Goal: Transaction & Acquisition: Book appointment/travel/reservation

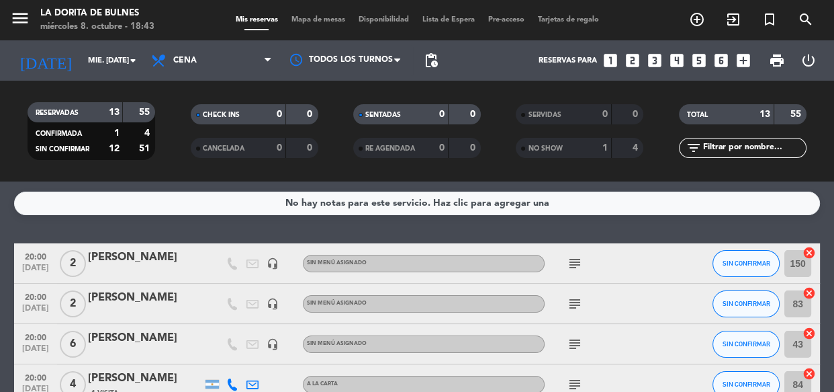
click at [675, 59] on icon "looks_4" at bounding box center [676, 60] width 17 height 17
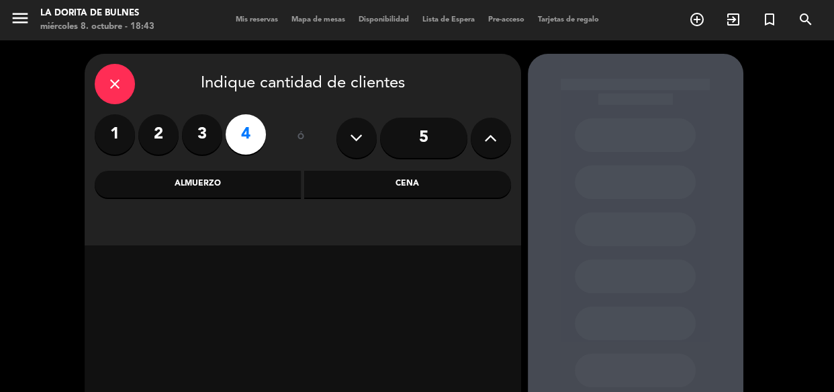
click at [421, 185] on div "Cena" at bounding box center [407, 184] width 207 height 27
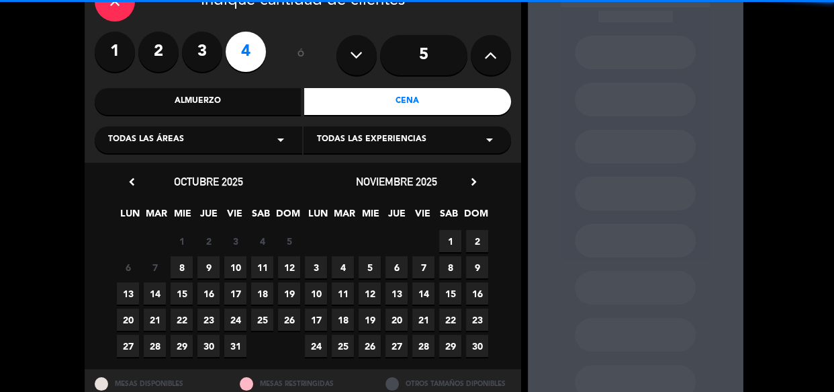
scroll to position [122, 0]
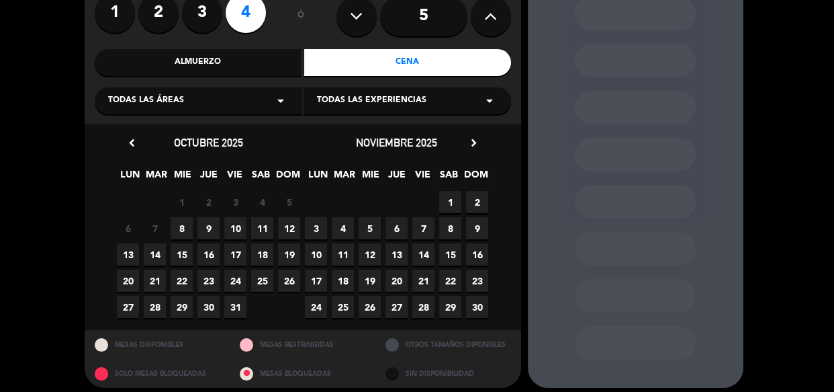
click at [181, 228] on span "8" at bounding box center [182, 228] width 22 height 22
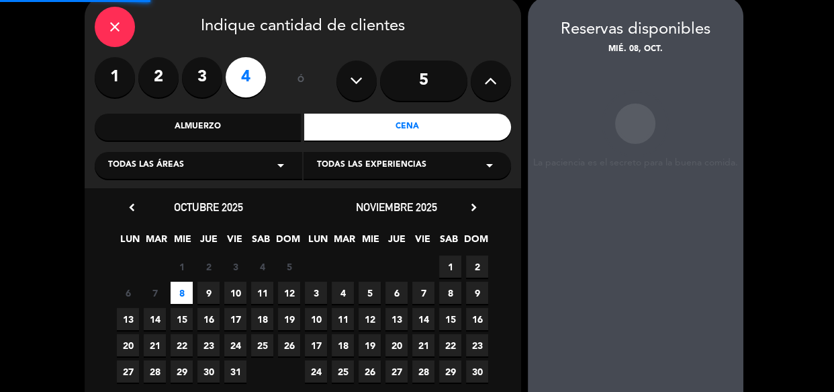
scroll to position [54, 0]
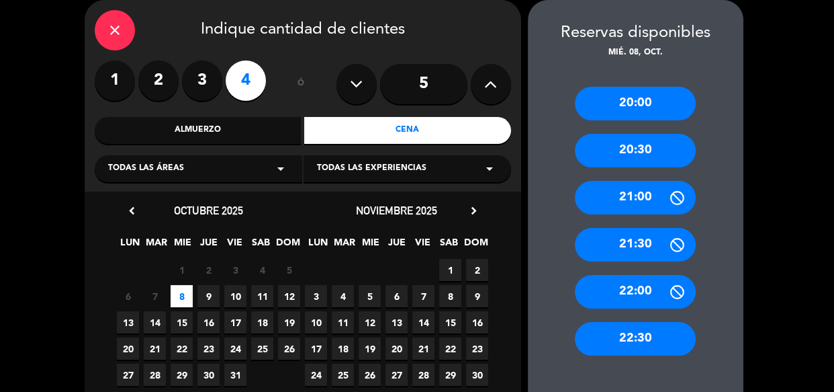
click at [627, 146] on div "20:30" at bounding box center [635, 151] width 121 height 34
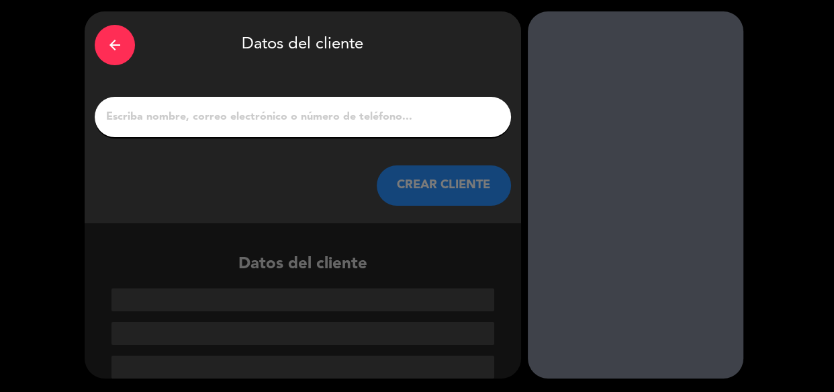
click at [348, 118] on input "1" at bounding box center [303, 116] width 396 height 19
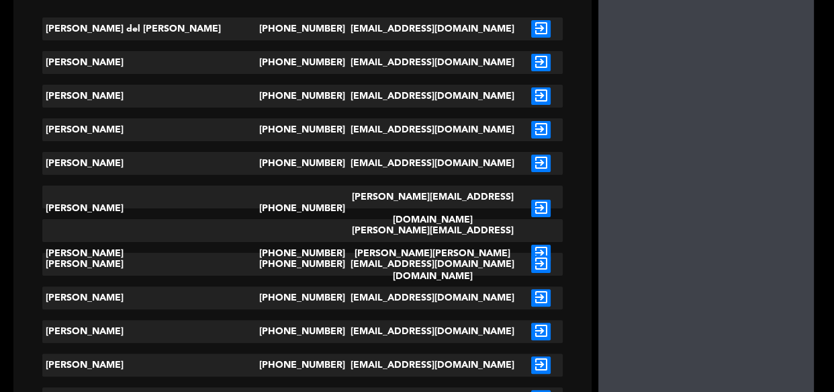
scroll to position [0, 0]
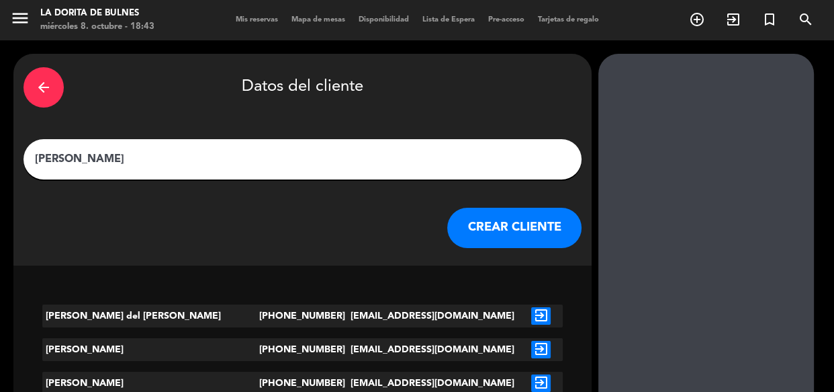
type input "[PERSON_NAME]"
click at [447, 222] on button "CREAR CLIENTE" at bounding box center [514, 228] width 134 height 40
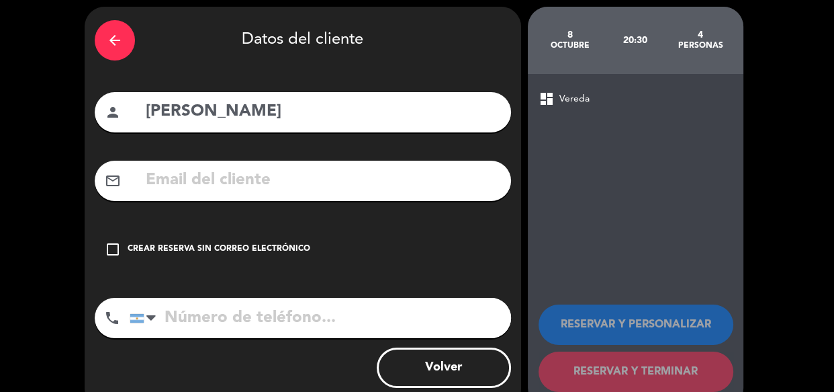
scroll to position [60, 0]
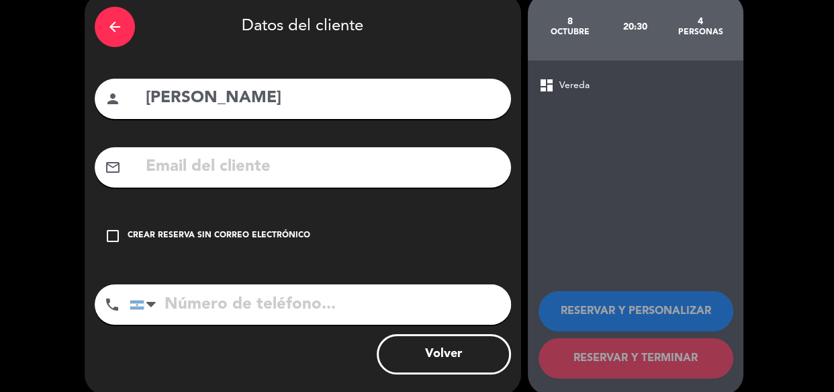
click at [275, 284] on input "tel" at bounding box center [321, 304] width 382 height 40
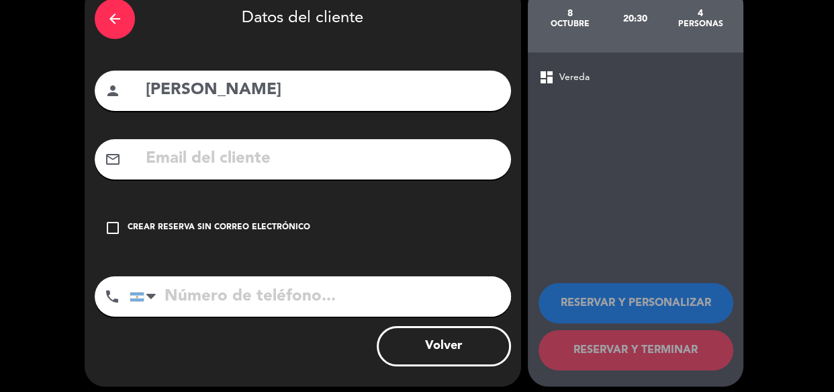
scroll to position [77, 0]
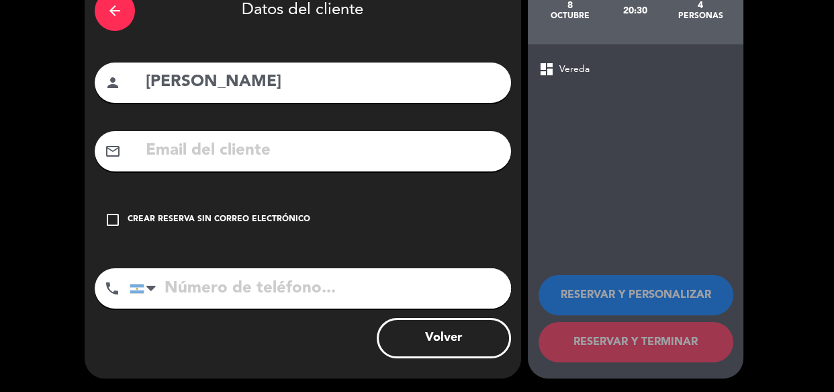
click at [242, 222] on div "Crear reserva sin correo electrónico" at bounding box center [219, 219] width 183 height 13
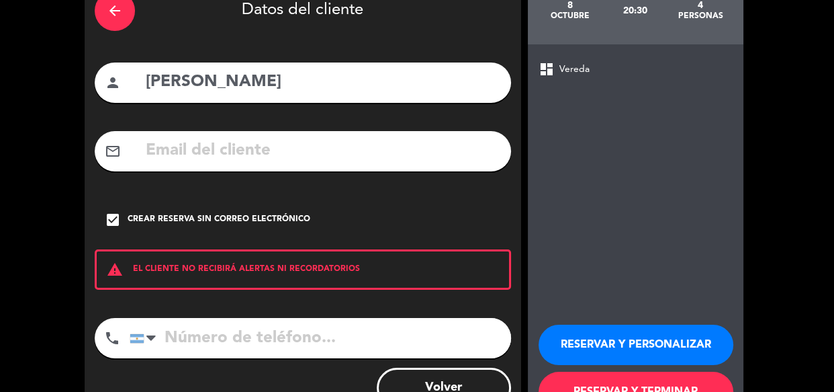
click at [670, 348] on button "RESERVAR Y PERSONALIZAR" at bounding box center [636, 344] width 195 height 40
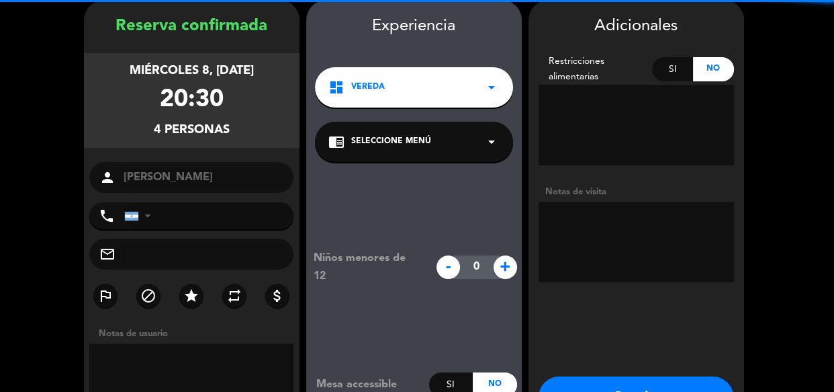
scroll to position [146, 0]
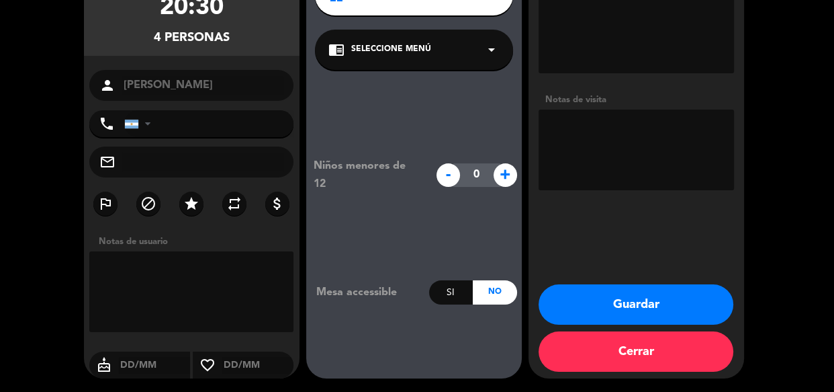
click at [580, 299] on button "Guardar" at bounding box center [636, 304] width 195 height 40
